Goal: Find specific page/section: Find specific page/section

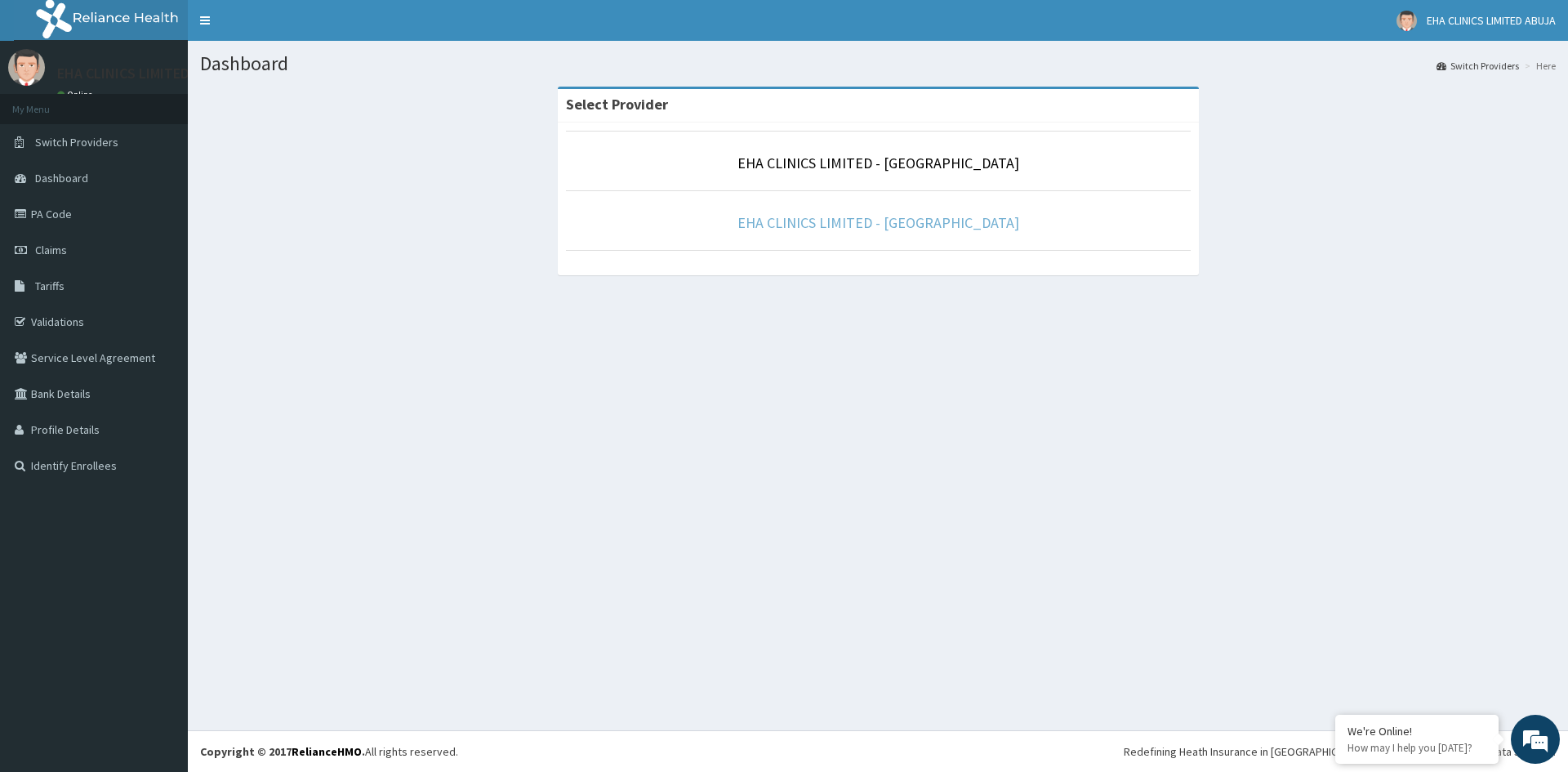
click at [869, 221] on link "EHA CLINICS LIMITED - [GEOGRAPHIC_DATA]" at bounding box center [878, 222] width 282 height 19
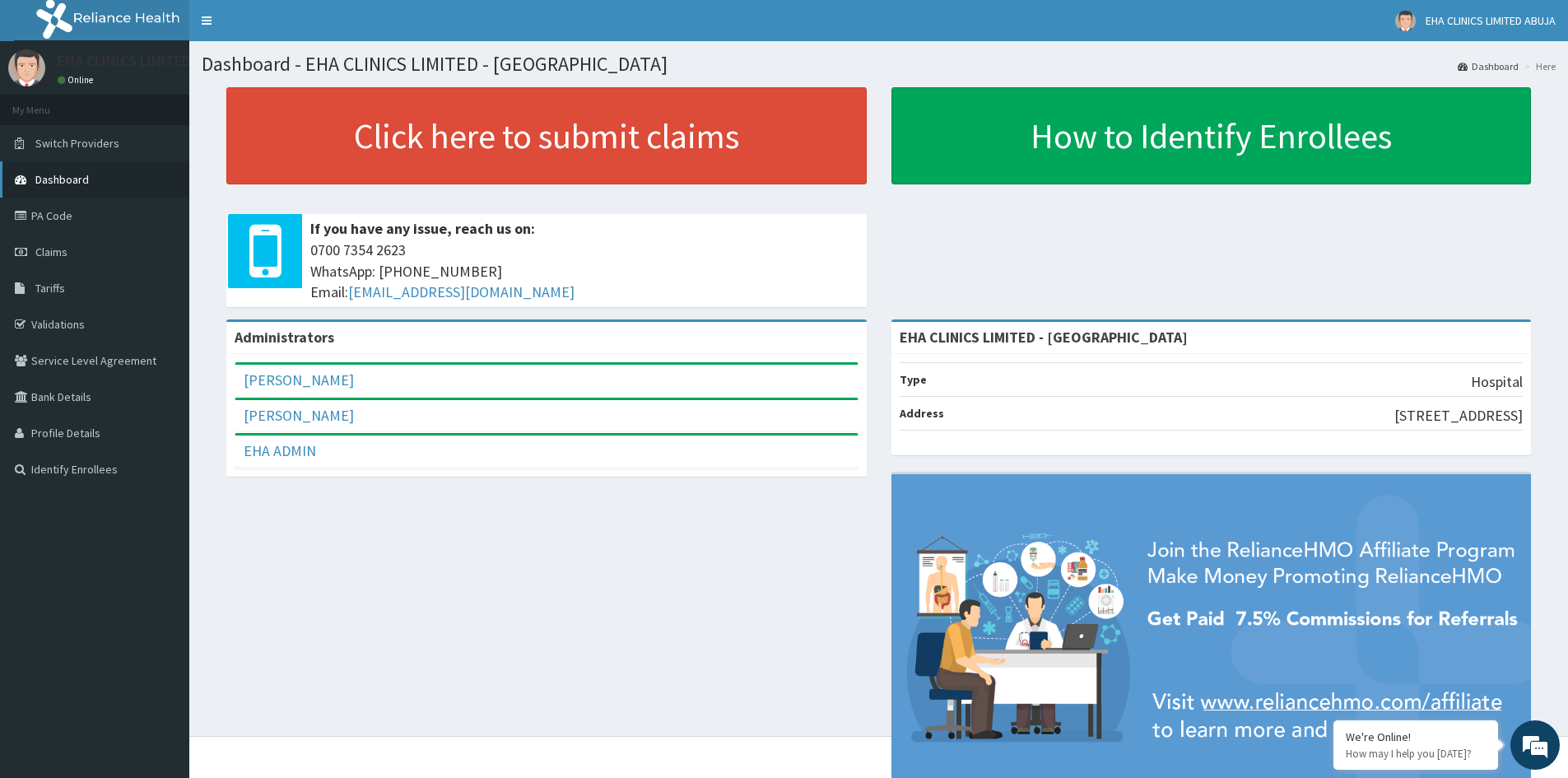
click at [55, 180] on span "Dashboard" at bounding box center [62, 179] width 54 height 14
click at [72, 469] on link "Identify Enrollees" at bounding box center [94, 469] width 189 height 37
click at [205, 18] on link "Toggle navigation" at bounding box center [206, 20] width 35 height 41
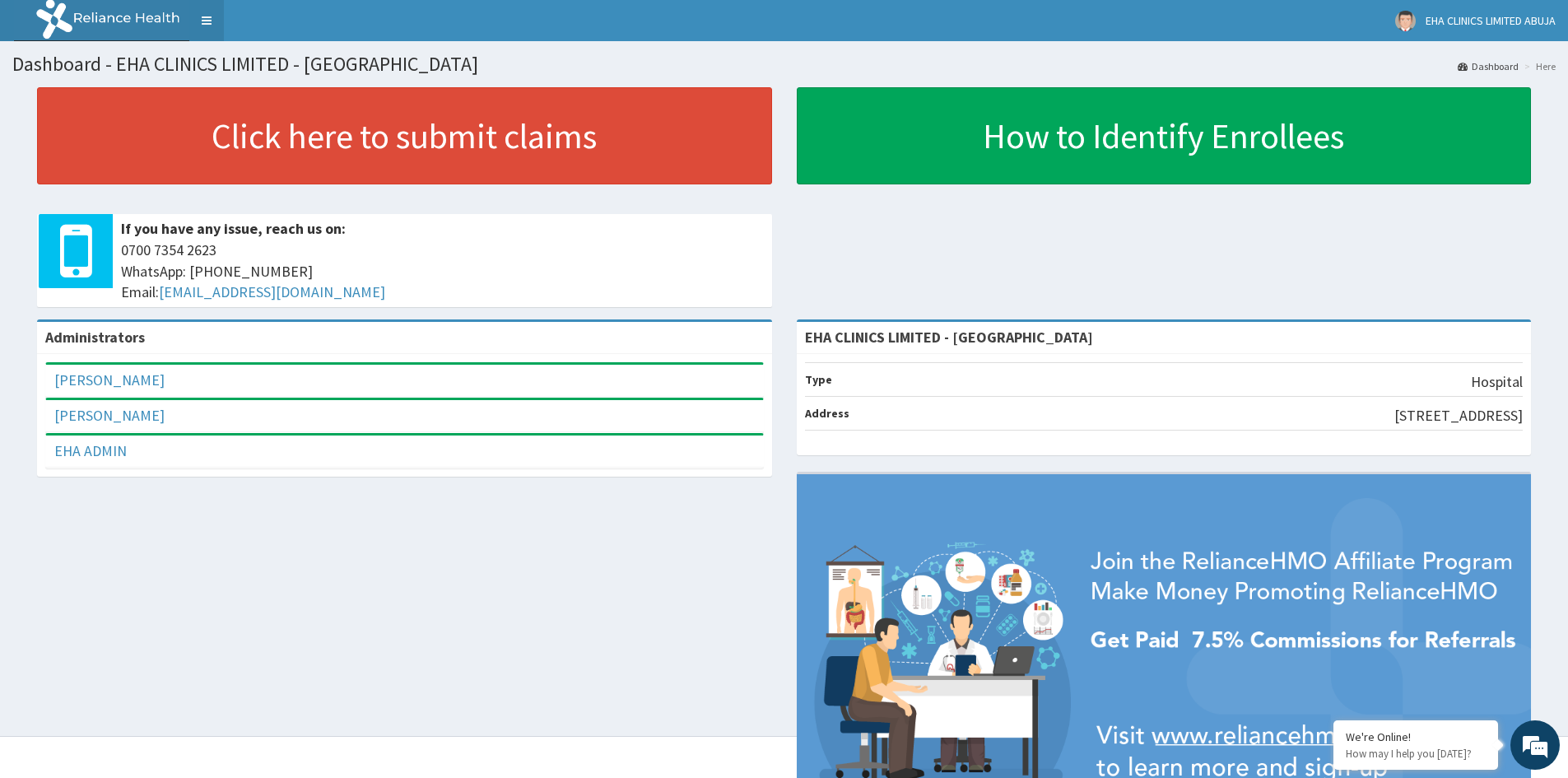
click at [203, 15] on link "Toggle navigation" at bounding box center [206, 20] width 35 height 41
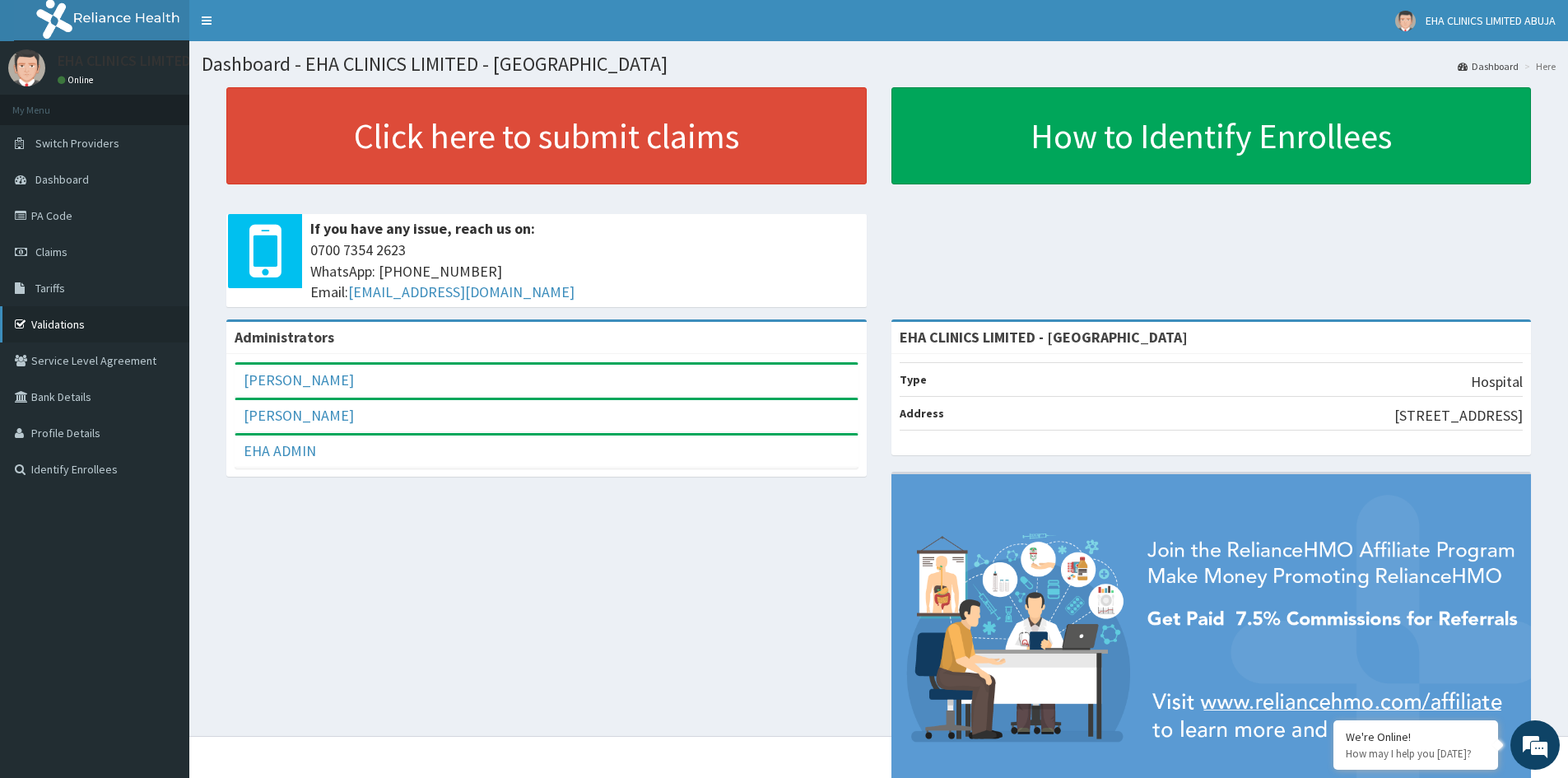
click at [63, 328] on link "Validations" at bounding box center [94, 324] width 189 height 37
